Goal: Task Accomplishment & Management: Manage account settings

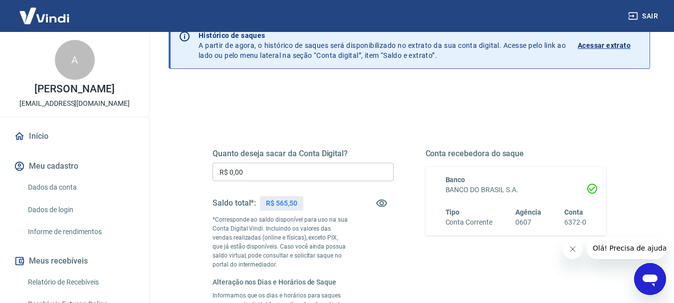
scroll to position [50, 0]
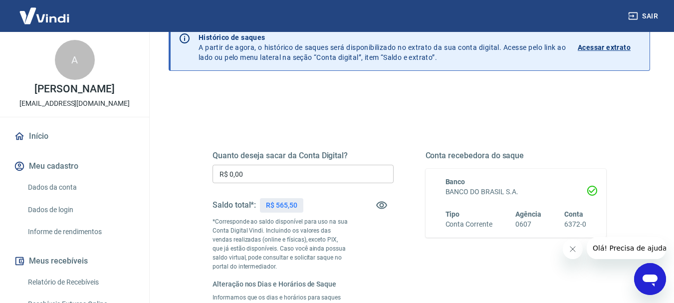
click at [293, 177] on input "R$ 0,00" at bounding box center [302, 174] width 181 height 18
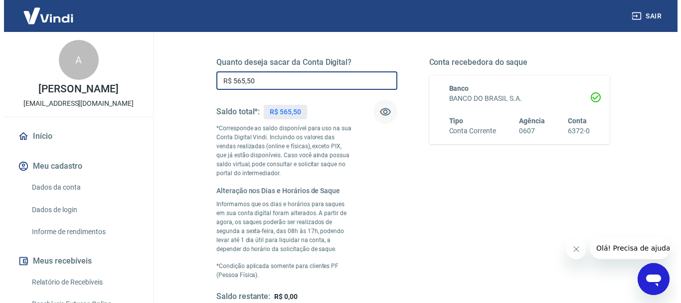
scroll to position [249, 0]
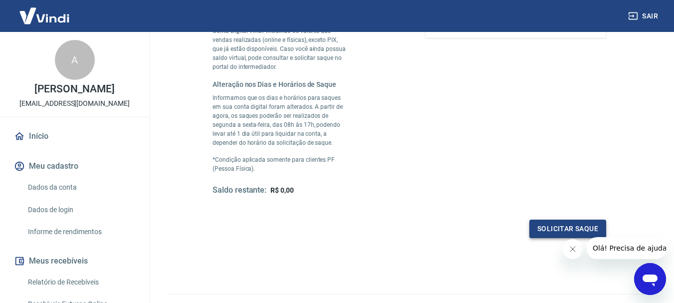
type input "R$ 565,50"
click at [567, 236] on button "Solicitar saque" at bounding box center [567, 228] width 77 height 18
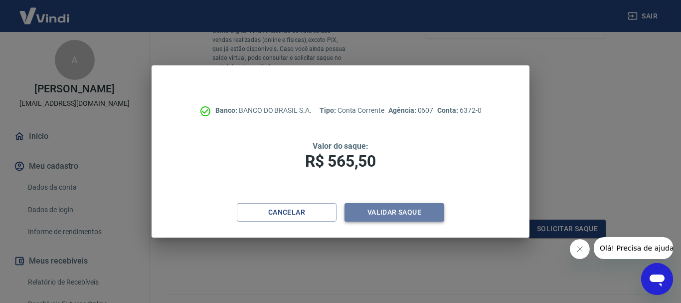
click at [393, 214] on button "Validar saque" at bounding box center [395, 212] width 100 height 18
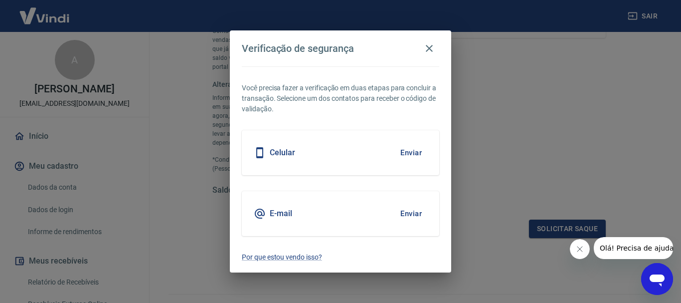
click at [340, 149] on div "Celular Enviar" at bounding box center [341, 152] width 198 height 45
click at [409, 154] on button "Enviar" at bounding box center [411, 152] width 32 height 21
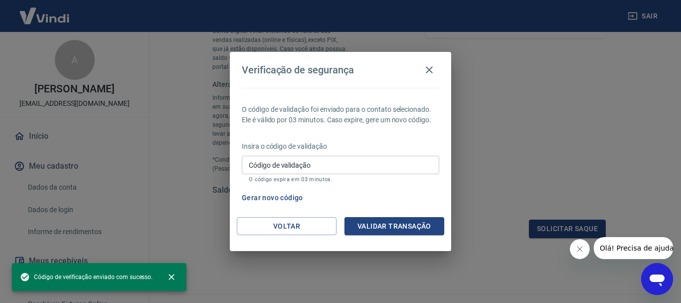
click at [381, 170] on input "Código de validação" at bounding box center [341, 165] width 198 height 18
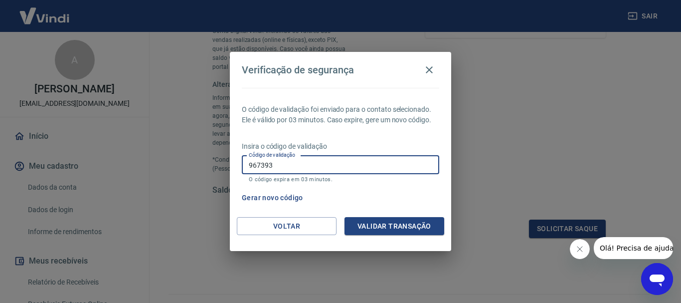
type input "967393"
click at [396, 231] on button "Validar transação" at bounding box center [395, 226] width 100 height 18
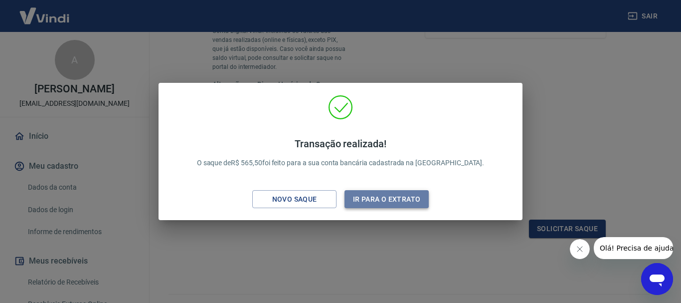
click at [372, 199] on button "Ir para o extrato" at bounding box center [387, 199] width 84 height 18
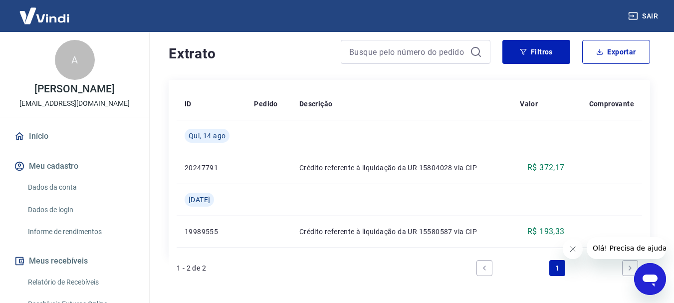
scroll to position [231, 0]
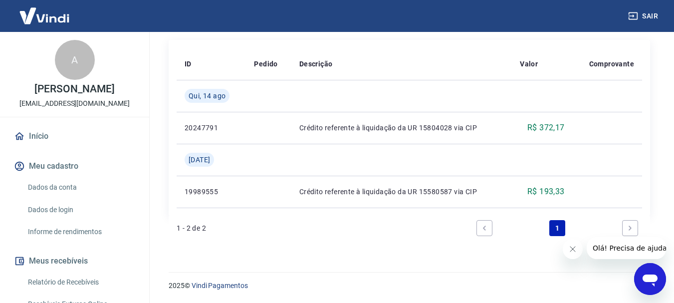
click at [453, 260] on div "2025 © Vindi Pagamentos" at bounding box center [409, 281] width 505 height 43
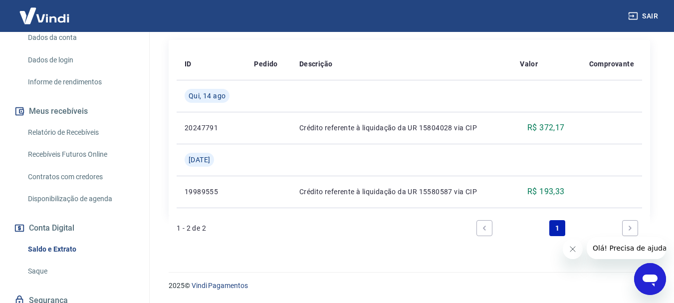
scroll to position [188, 0]
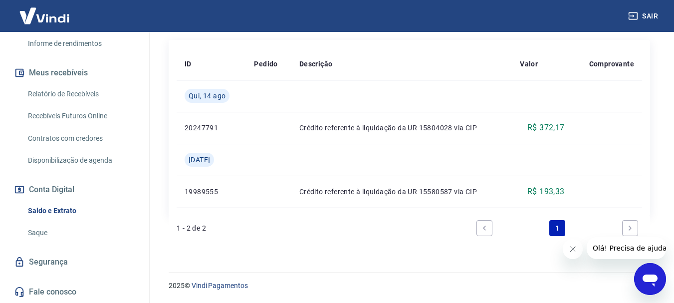
click at [49, 205] on link "Saldo e Extrato" at bounding box center [80, 211] width 113 height 20
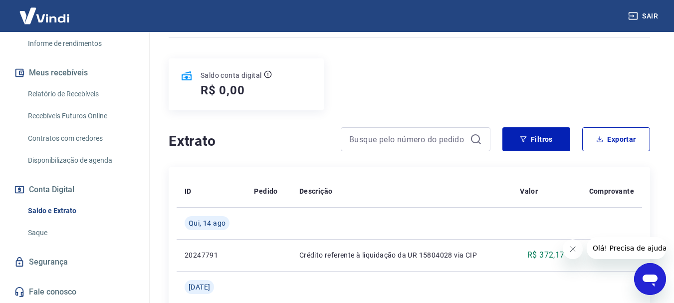
scroll to position [100, 0]
